Goal: Download file/media

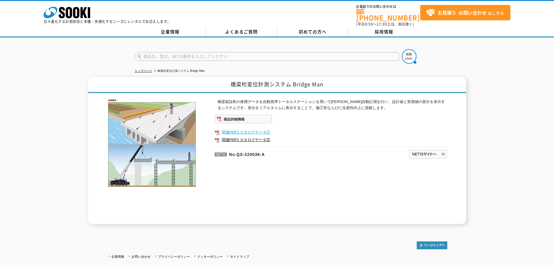
click at [263, 128] on link "関連PDF1 カタログデータ①" at bounding box center [331, 132] width 233 height 8
click at [229, 115] on img at bounding box center [243, 119] width 57 height 9
